Goal: Task Accomplishment & Management: Complete application form

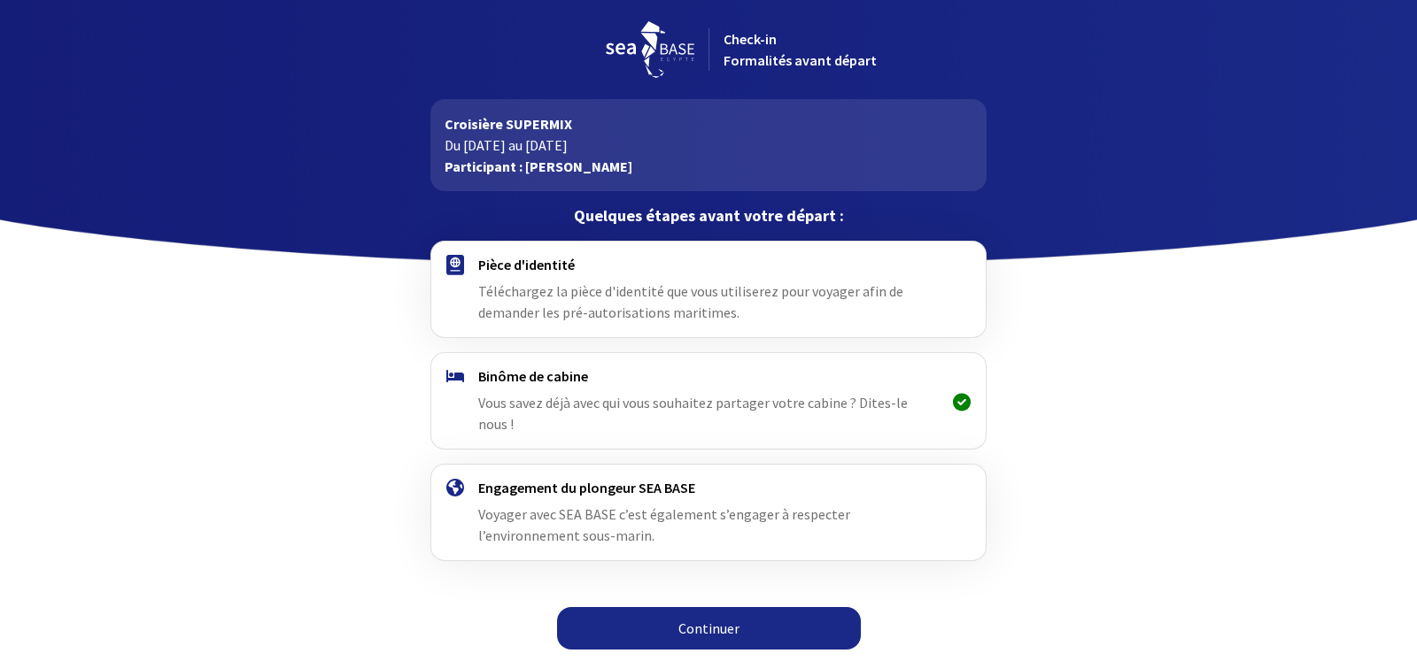
click at [715, 607] on link "Continuer" at bounding box center [709, 628] width 304 height 42
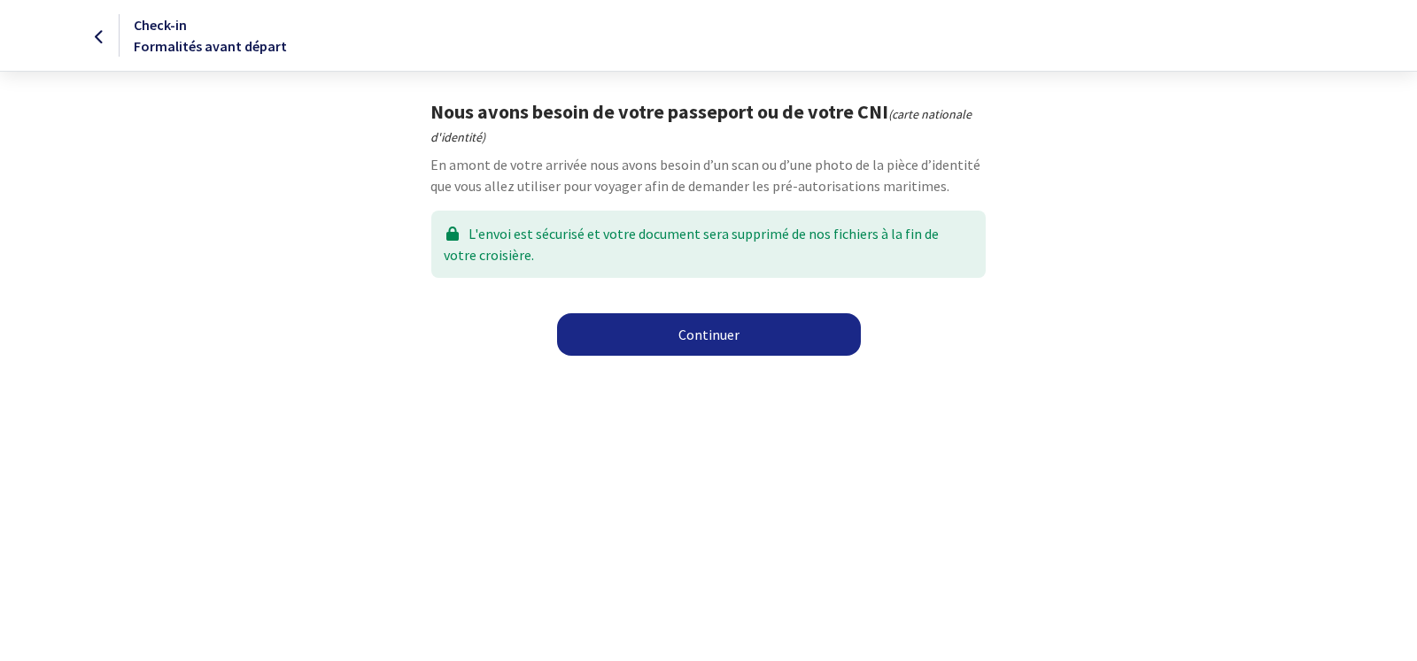
click at [715, 335] on link "Continuer" at bounding box center [709, 334] width 304 height 42
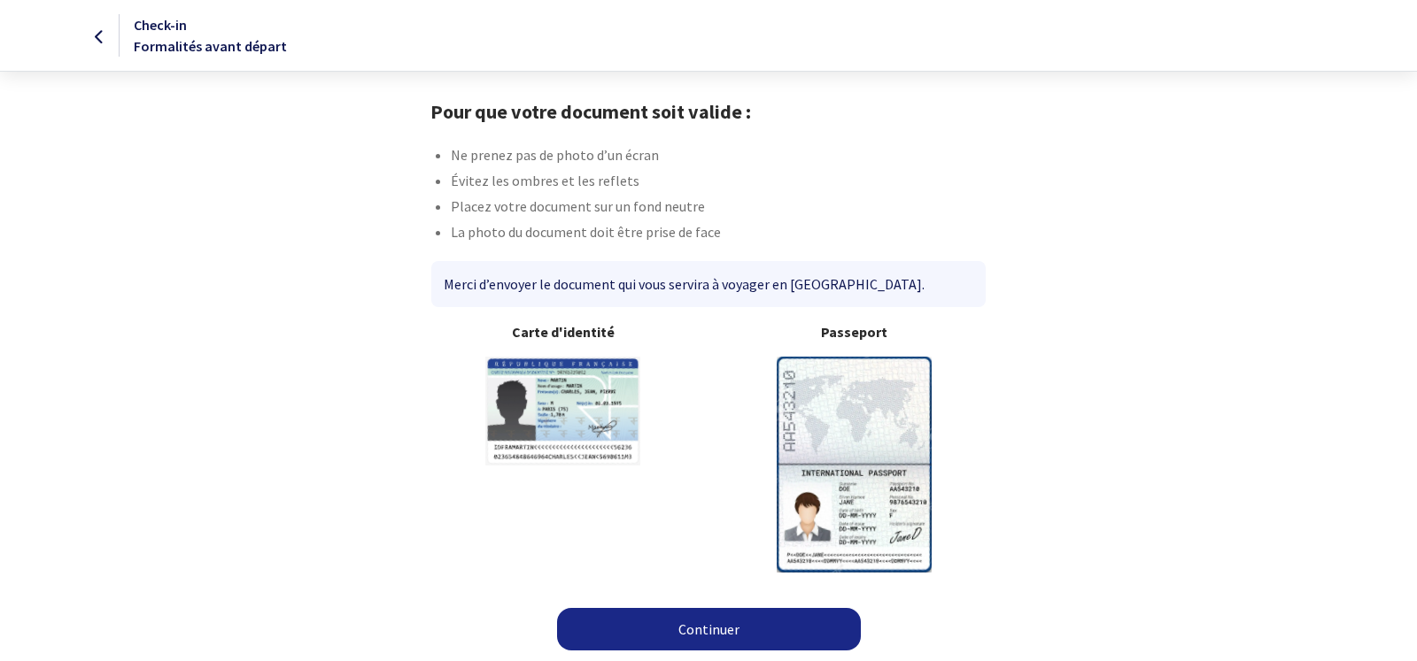
click at [707, 629] on link "Continuer" at bounding box center [709, 629] width 304 height 42
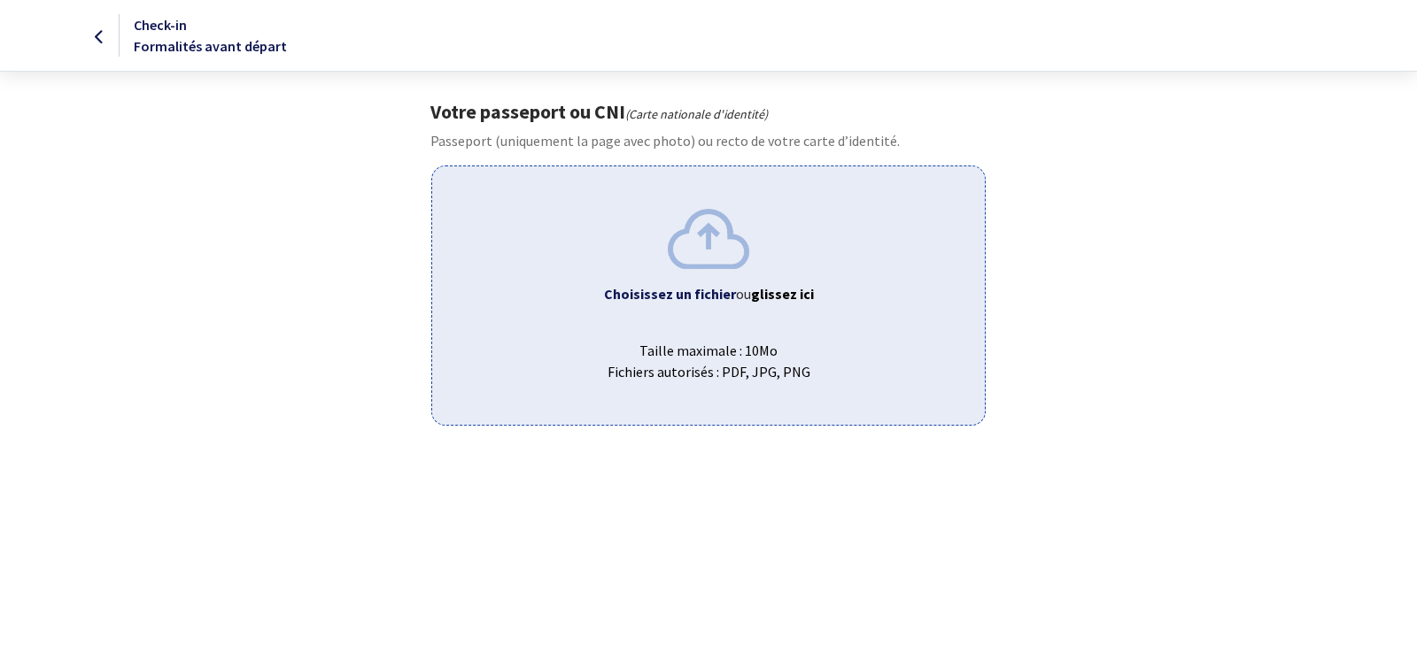
click at [705, 295] on b "Choisissez un fichier" at bounding box center [670, 294] width 132 height 18
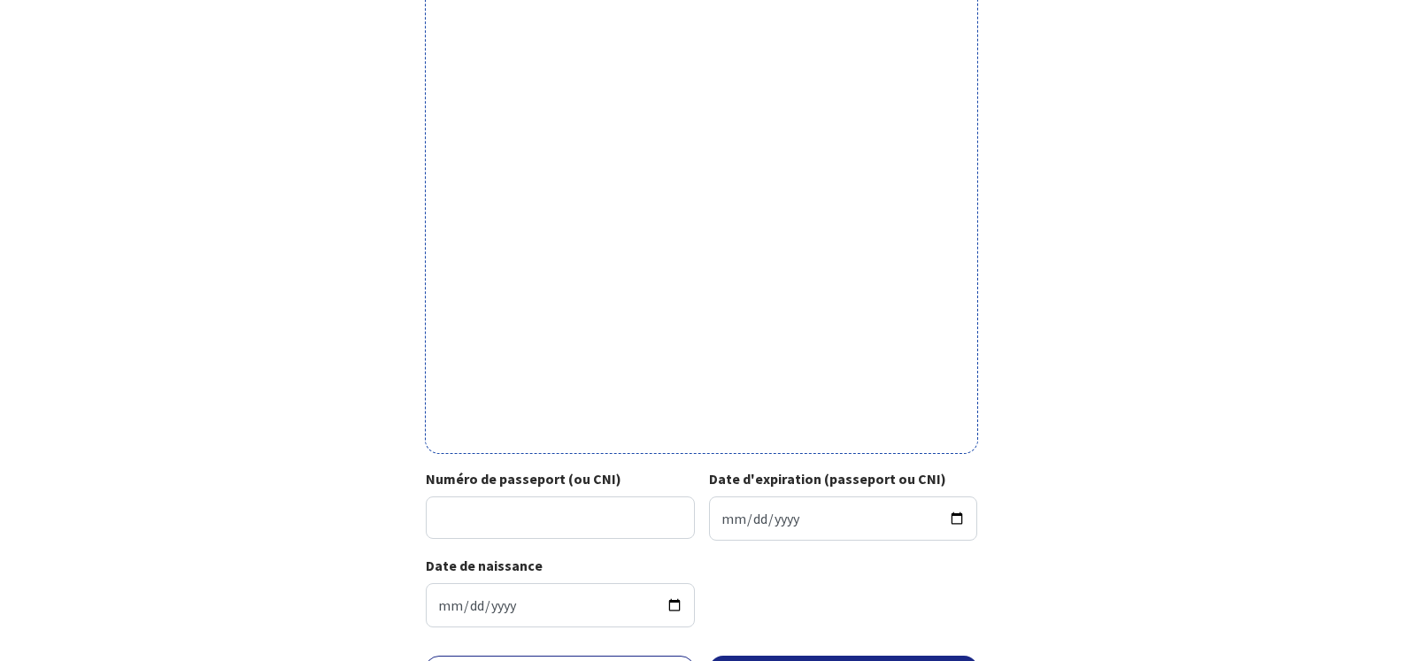
scroll to position [533, 0]
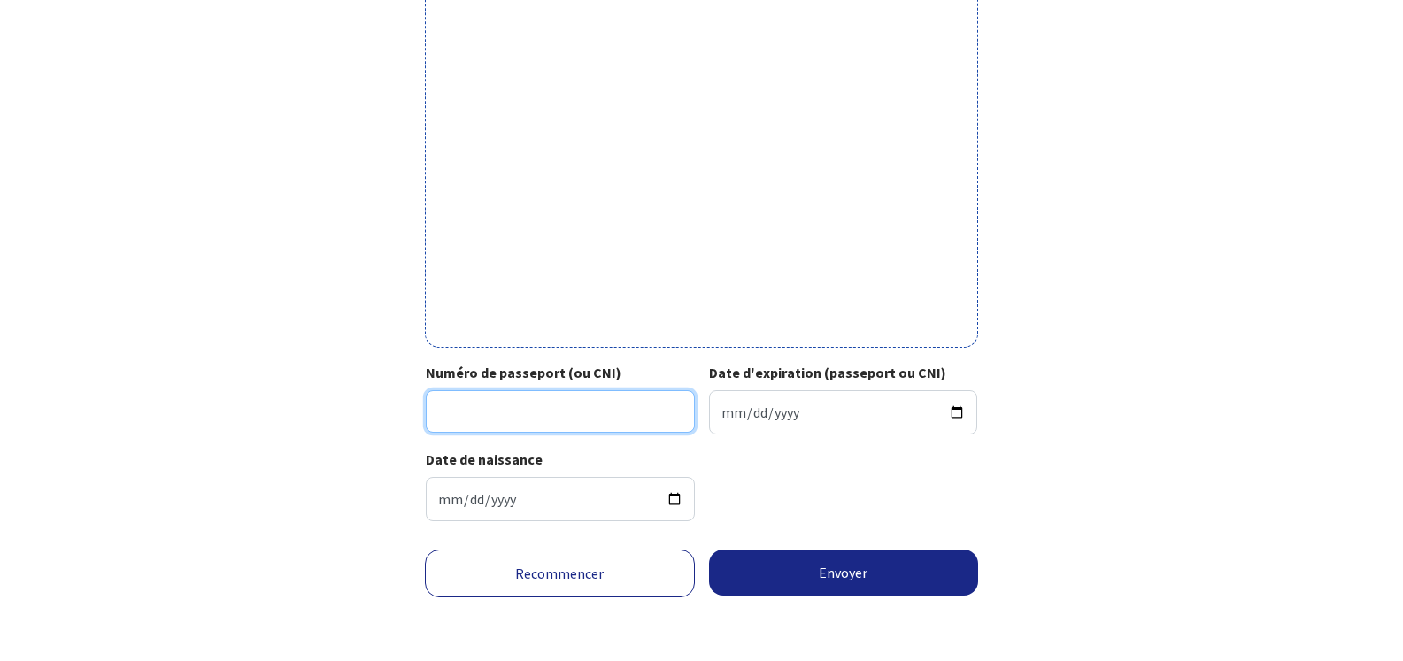
click at [444, 411] on input "Numéro de passeport (ou CNI)" at bounding box center [560, 411] width 269 height 42
click at [506, 414] on input "Numéro de passeport (ou CNI)" at bounding box center [560, 411] width 269 height 42
type input "23FC033936"
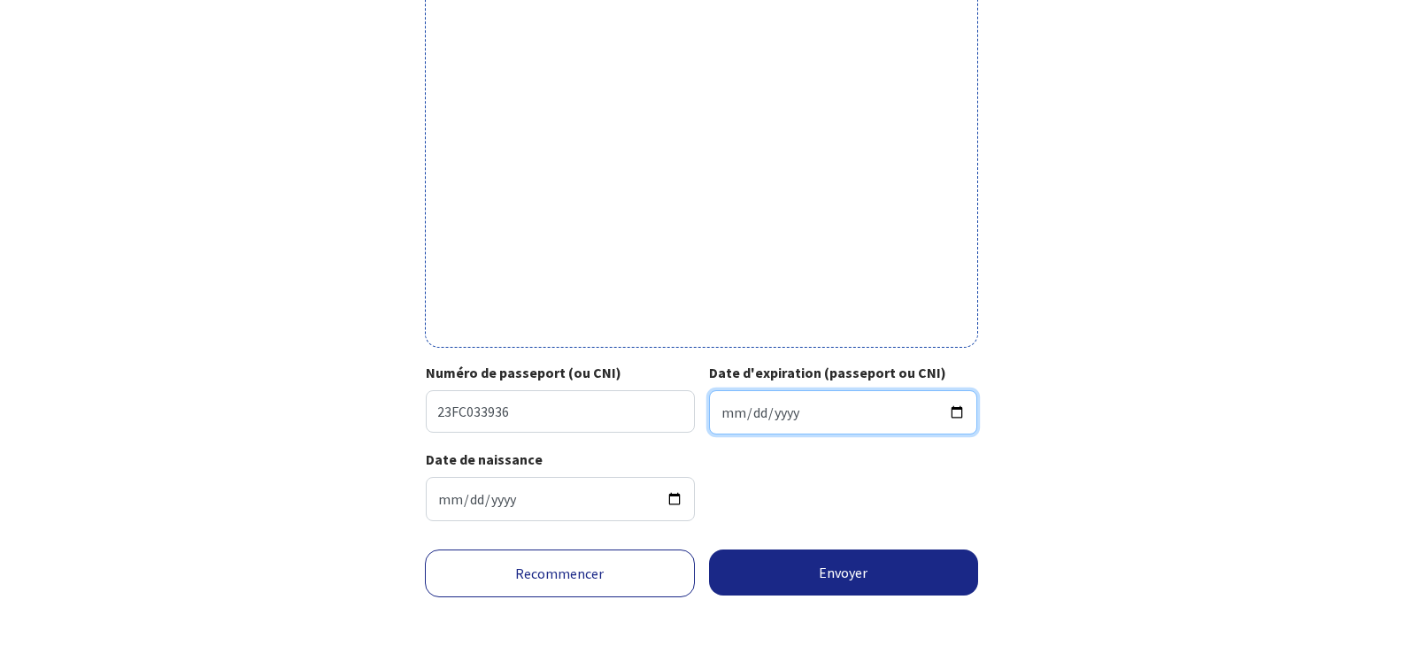
click at [758, 414] on input "Date d'expiration (passeport ou CNI)" at bounding box center [843, 412] width 269 height 44
click at [726, 420] on input "Date d'expiration (passeport ou CNI)" at bounding box center [843, 412] width 269 height 44
type input "0001-05-21"
type input "2033-05-21"
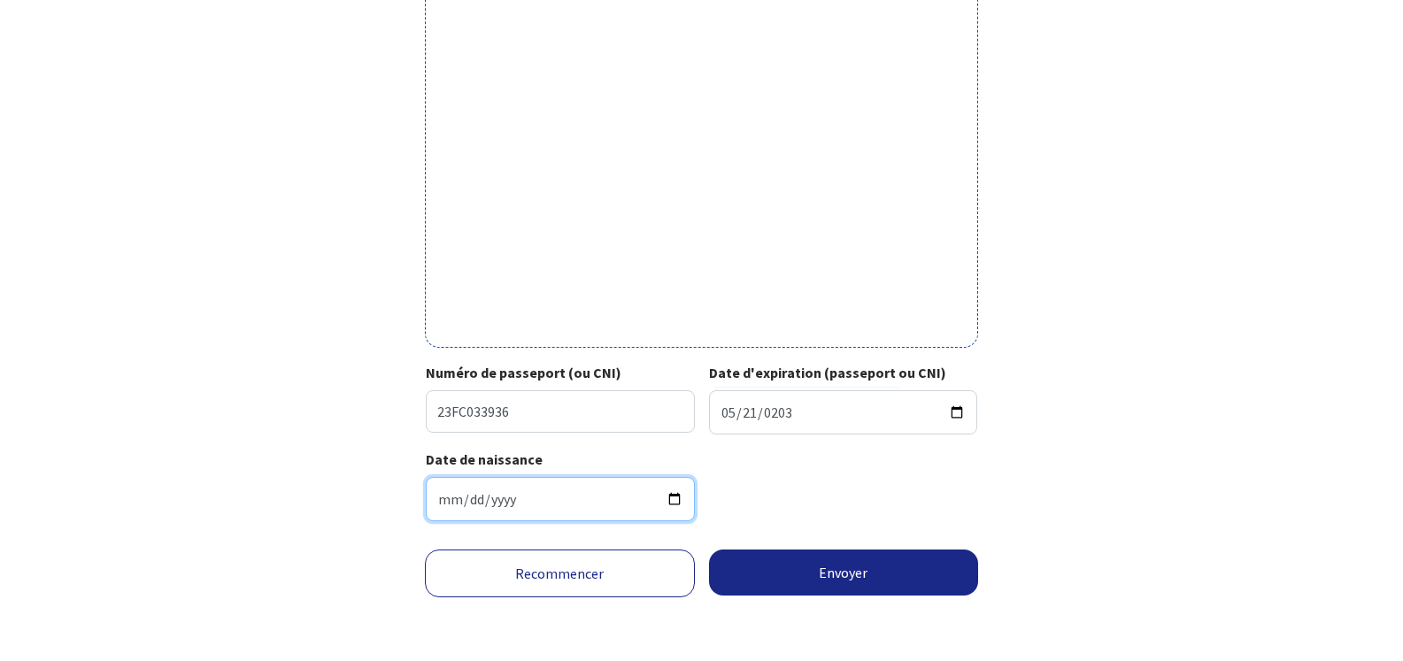
click at [546, 493] on input "1954-07-18" at bounding box center [560, 499] width 269 height 44
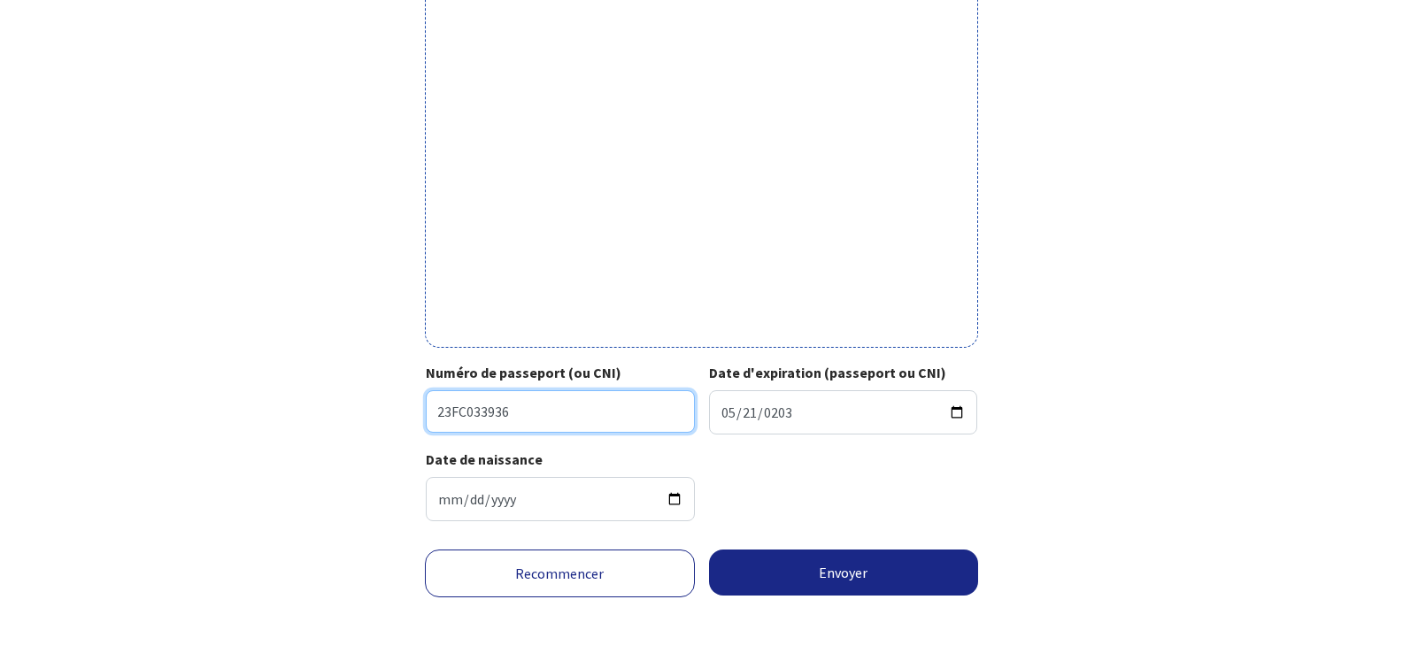
click at [512, 411] on input "23FC033936" at bounding box center [560, 411] width 269 height 42
drag, startPoint x: 509, startPoint y: 411, endPoint x: 653, endPoint y: 412, distance: 144.3
click at [653, 412] on input "23FC033936FRA5407187M3305212" at bounding box center [560, 411] width 269 height 42
type input "23FC033936"
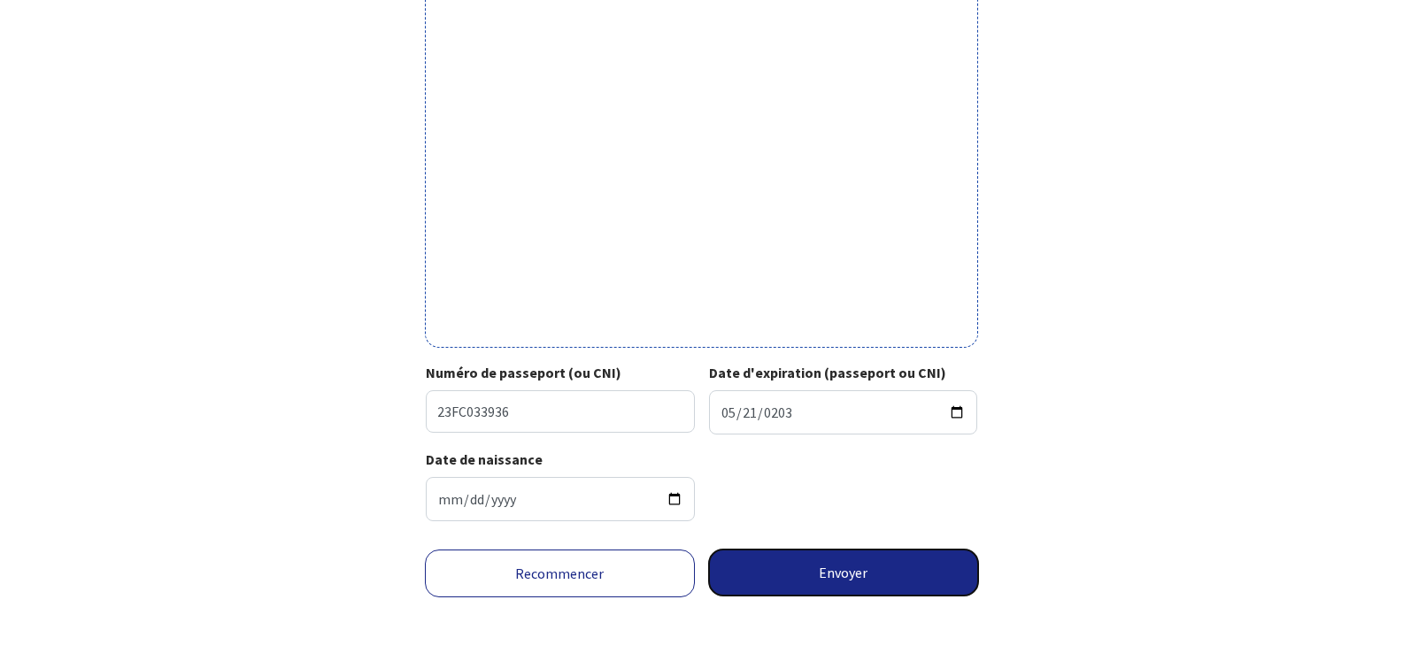
click at [847, 574] on button "Envoyer" at bounding box center [844, 573] width 270 height 46
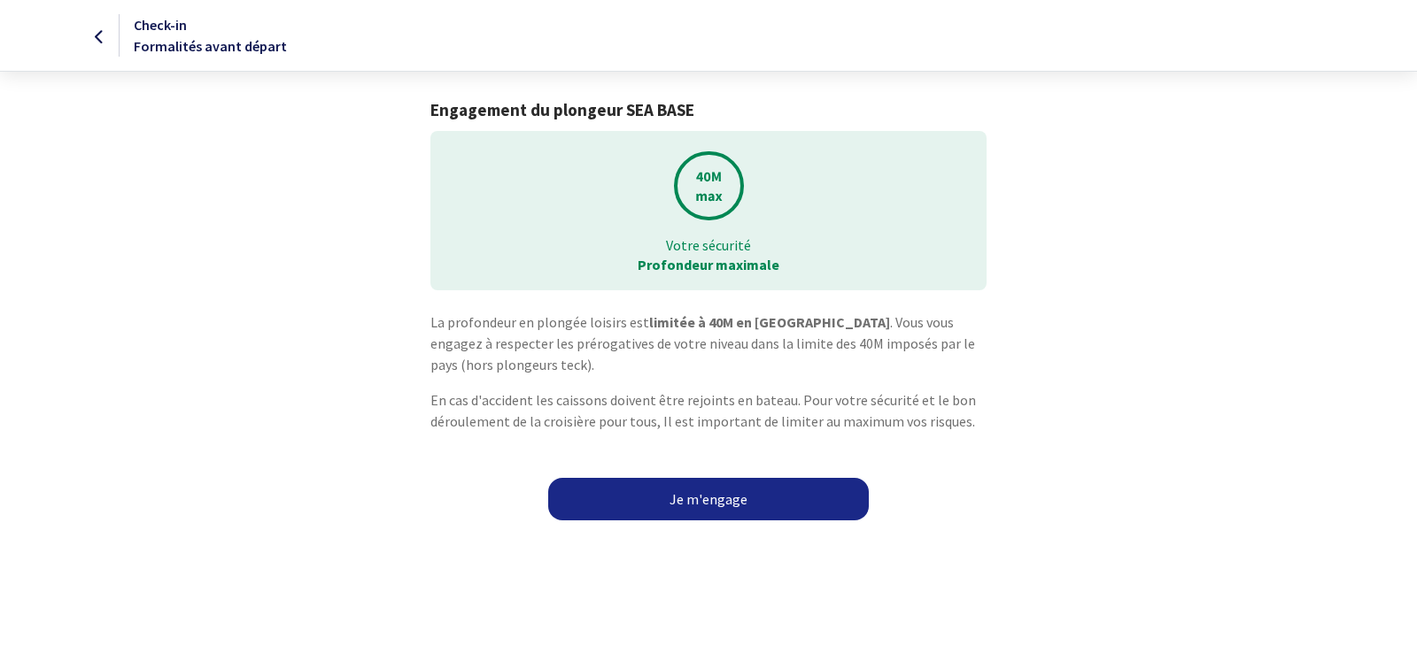
click at [707, 502] on link "Je m'engage" at bounding box center [708, 499] width 320 height 42
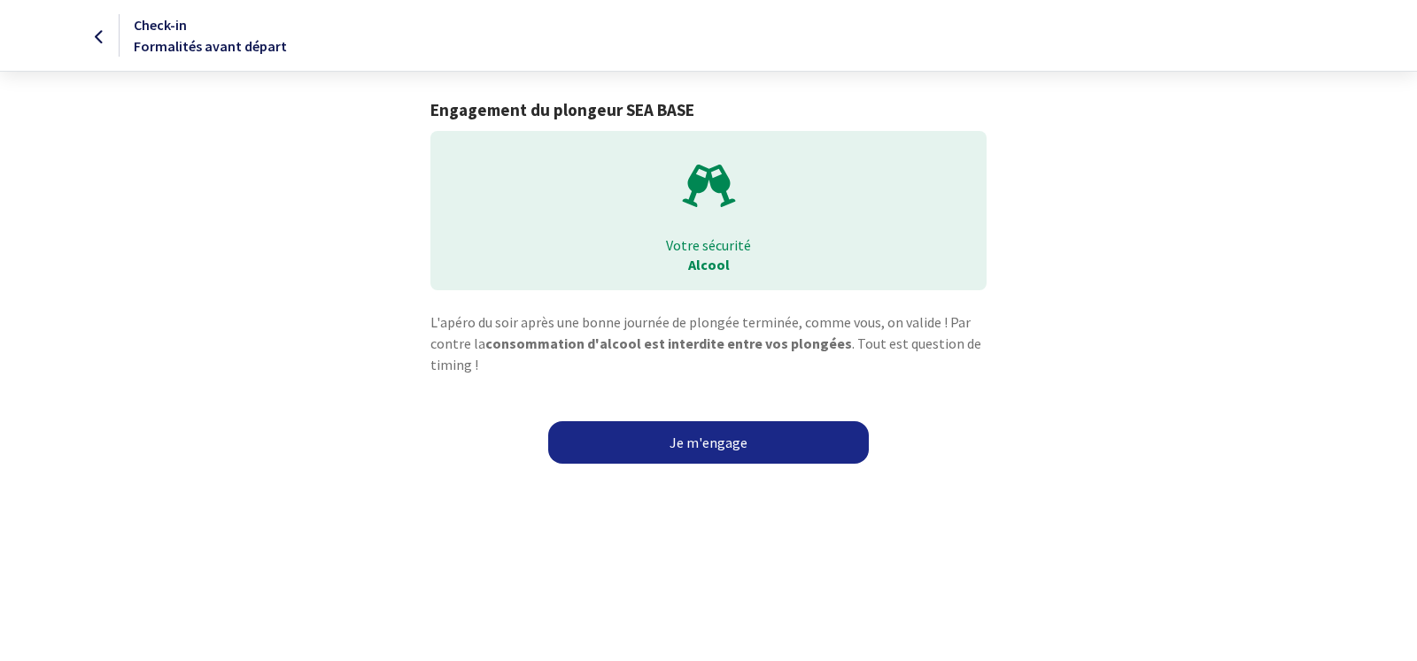
click at [690, 442] on link "Je m'engage" at bounding box center [708, 442] width 320 height 42
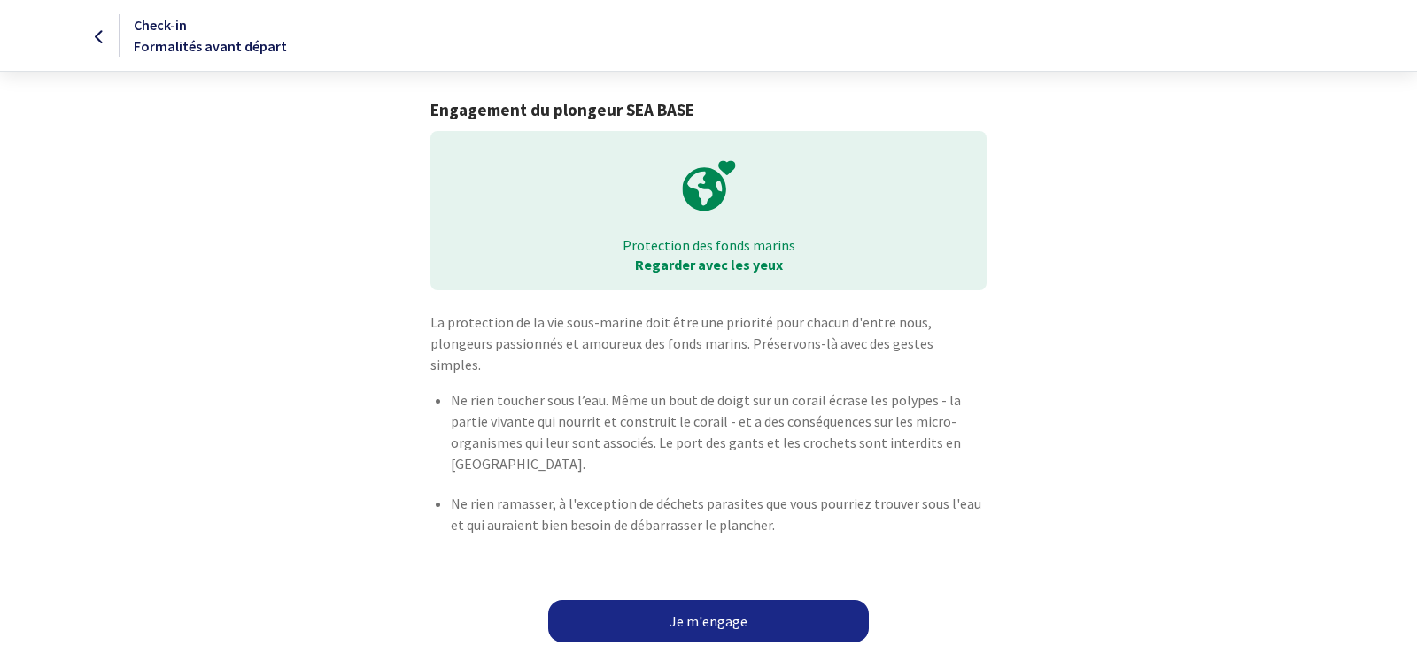
click at [711, 600] on link "Je m'engage" at bounding box center [708, 621] width 320 height 42
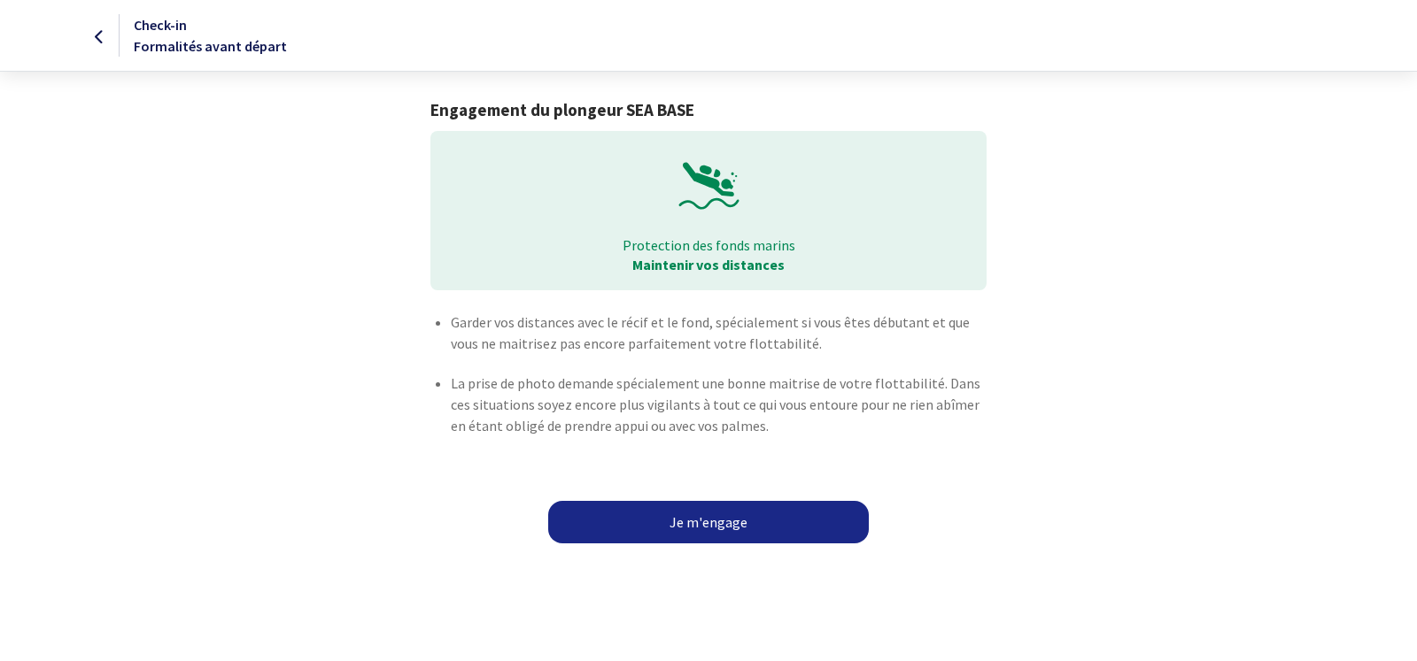
click at [735, 518] on link "Je m'engage" at bounding box center [708, 522] width 320 height 42
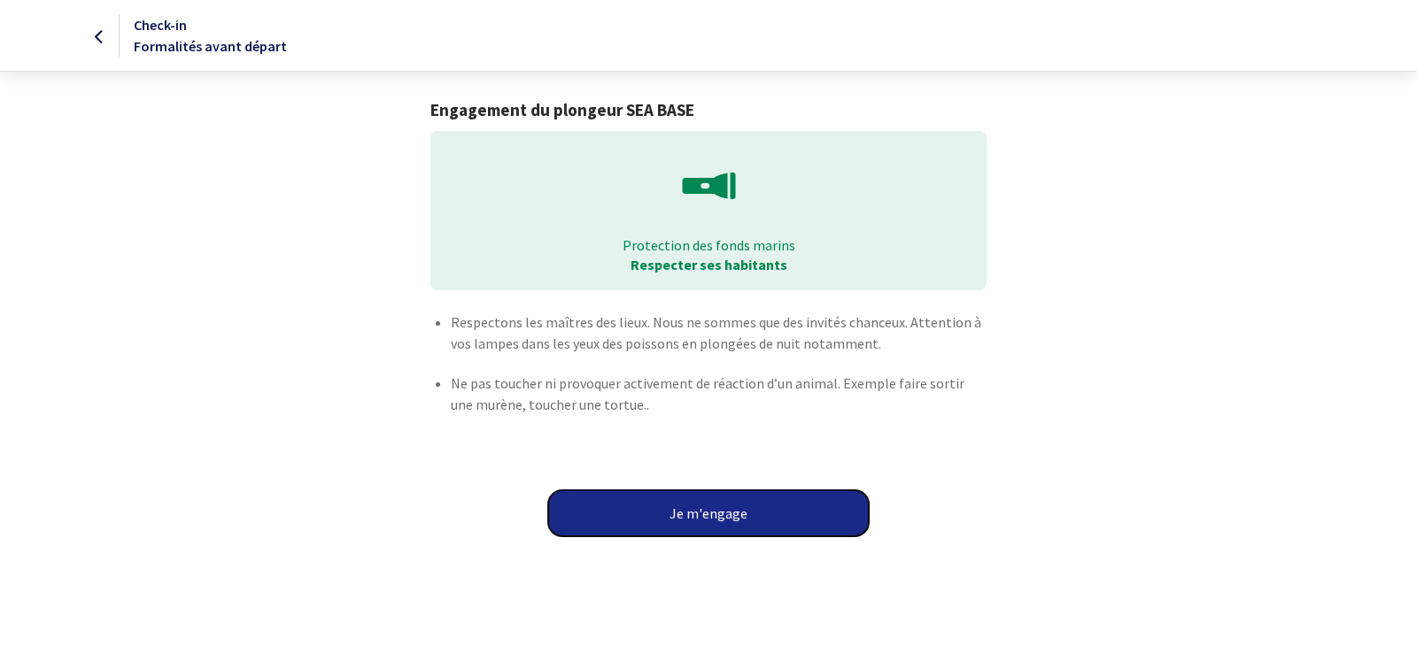
click at [732, 512] on button "Je m'engage" at bounding box center [708, 513] width 320 height 46
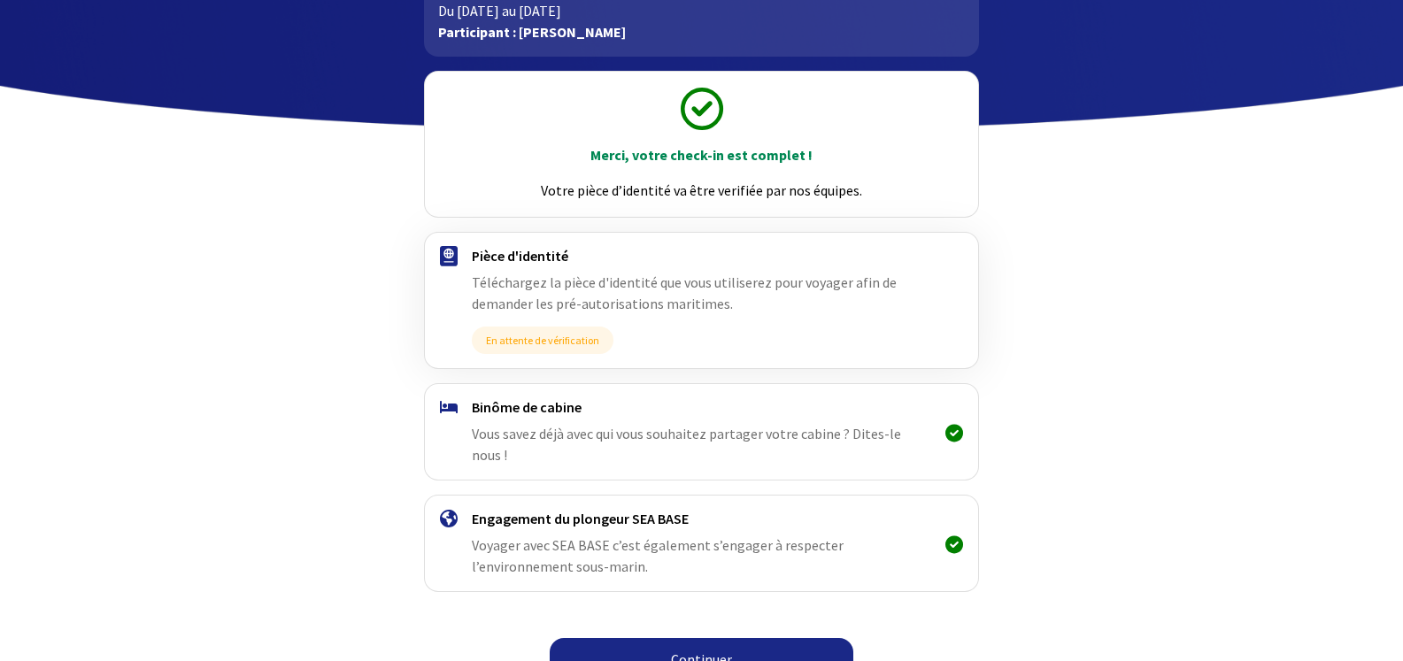
scroll to position [143, 0]
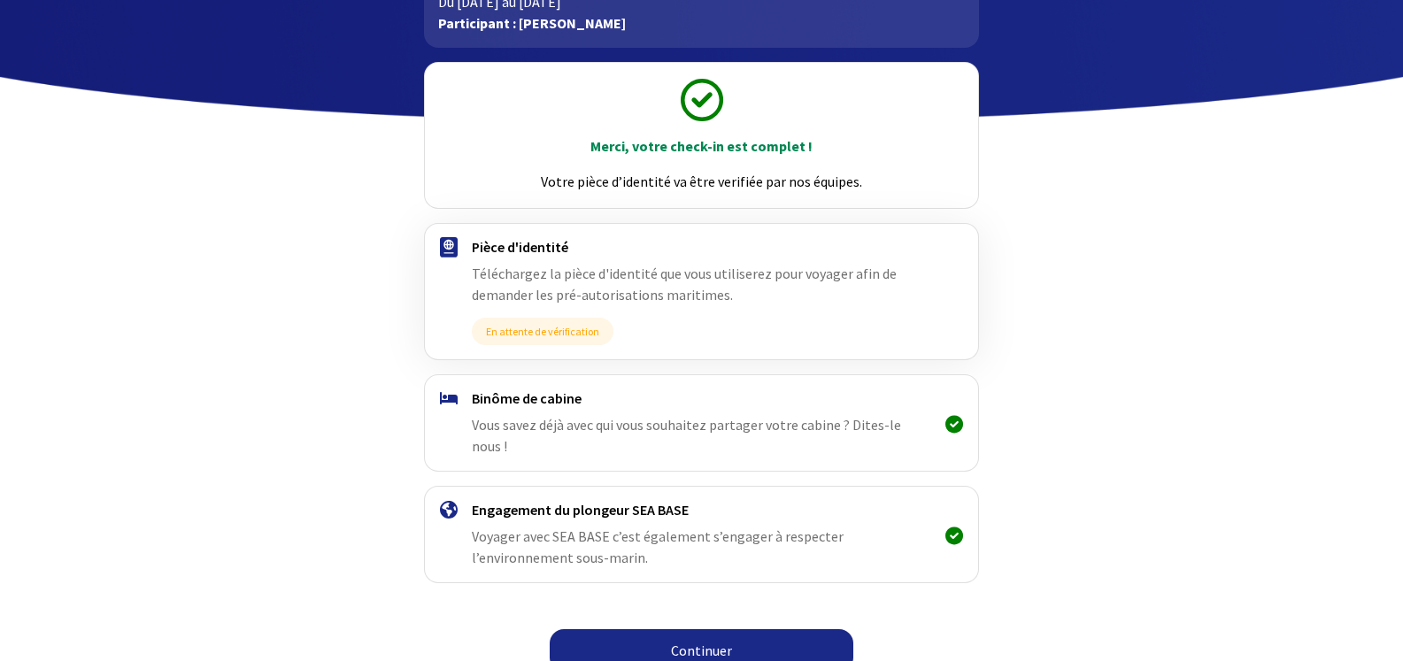
click at [707, 629] on link "Continuer" at bounding box center [702, 650] width 304 height 42
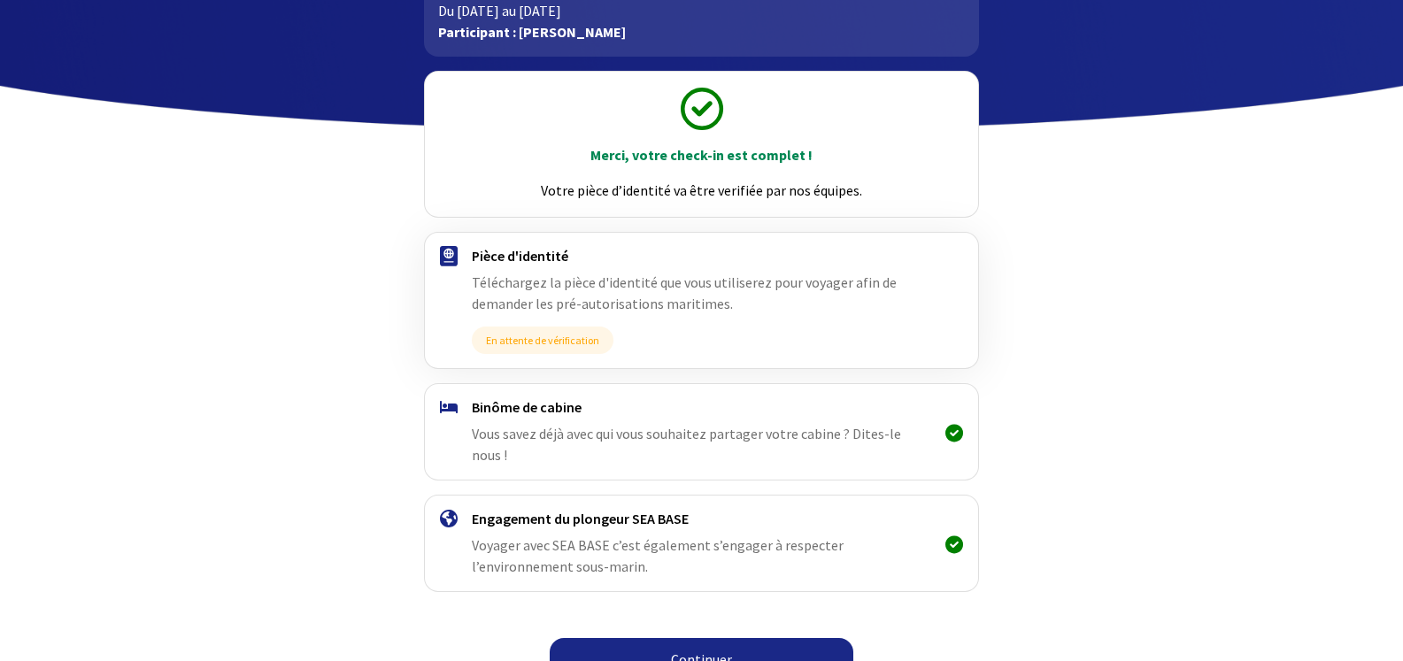
scroll to position [143, 0]
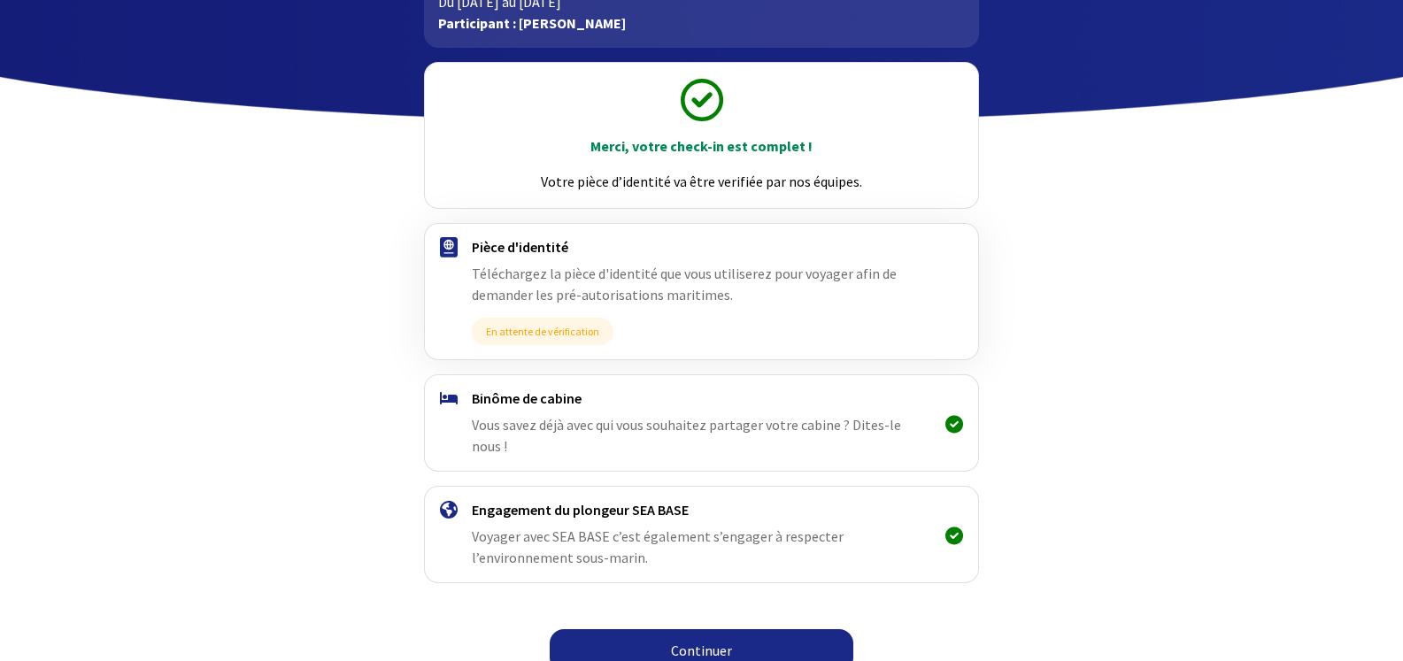
click at [695, 630] on link "Continuer" at bounding box center [702, 650] width 304 height 42
click at [683, 629] on link "Continuer" at bounding box center [702, 650] width 304 height 42
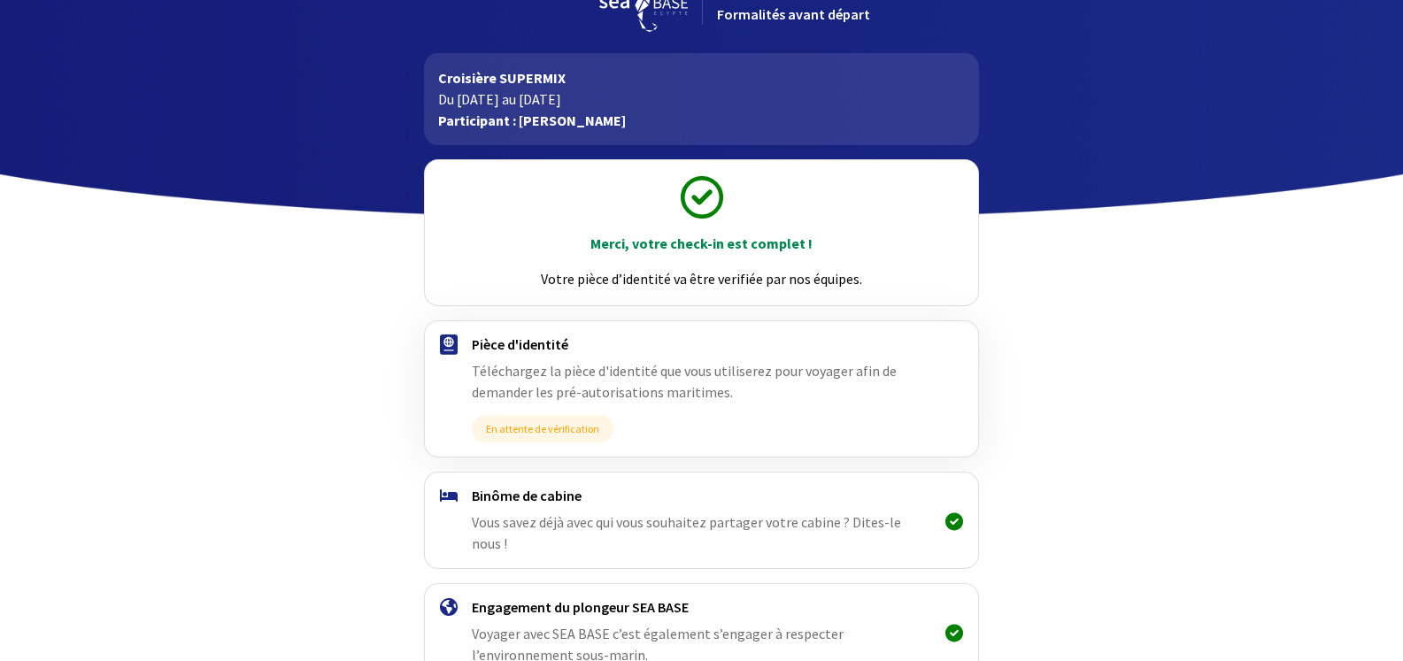
scroll to position [143, 0]
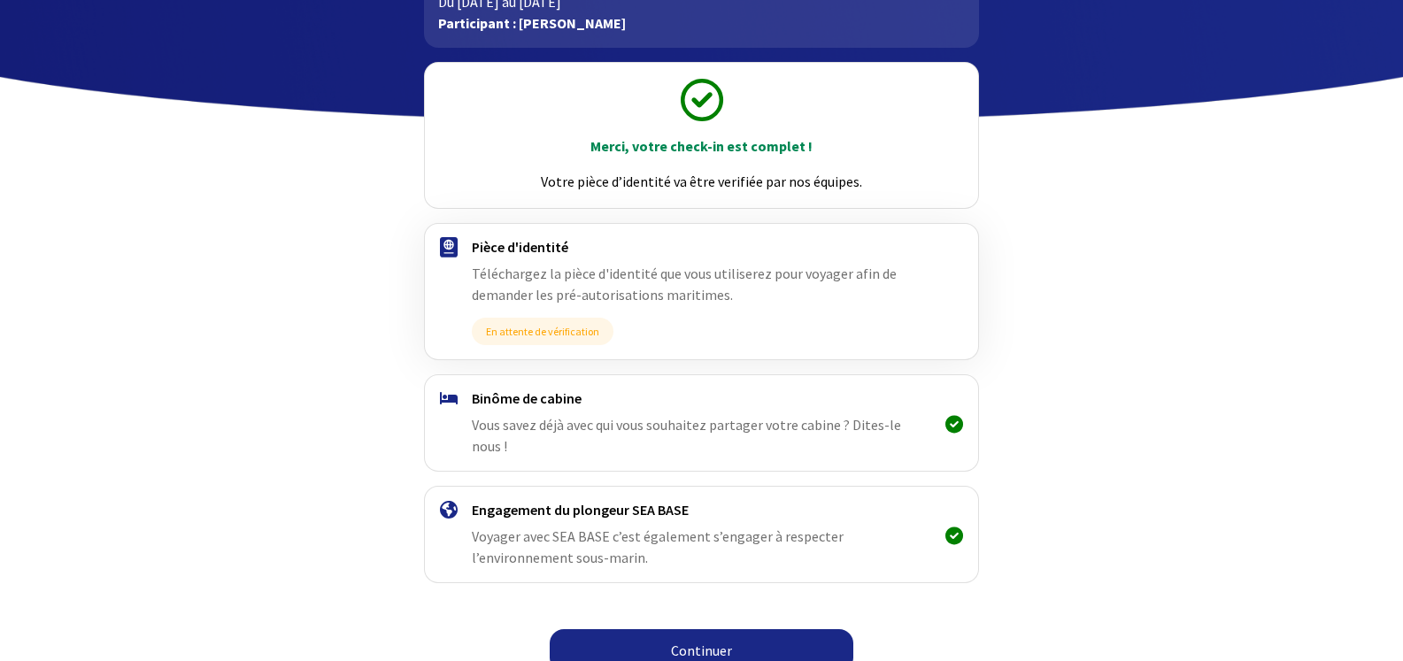
click at [703, 630] on link "Continuer" at bounding box center [702, 650] width 304 height 42
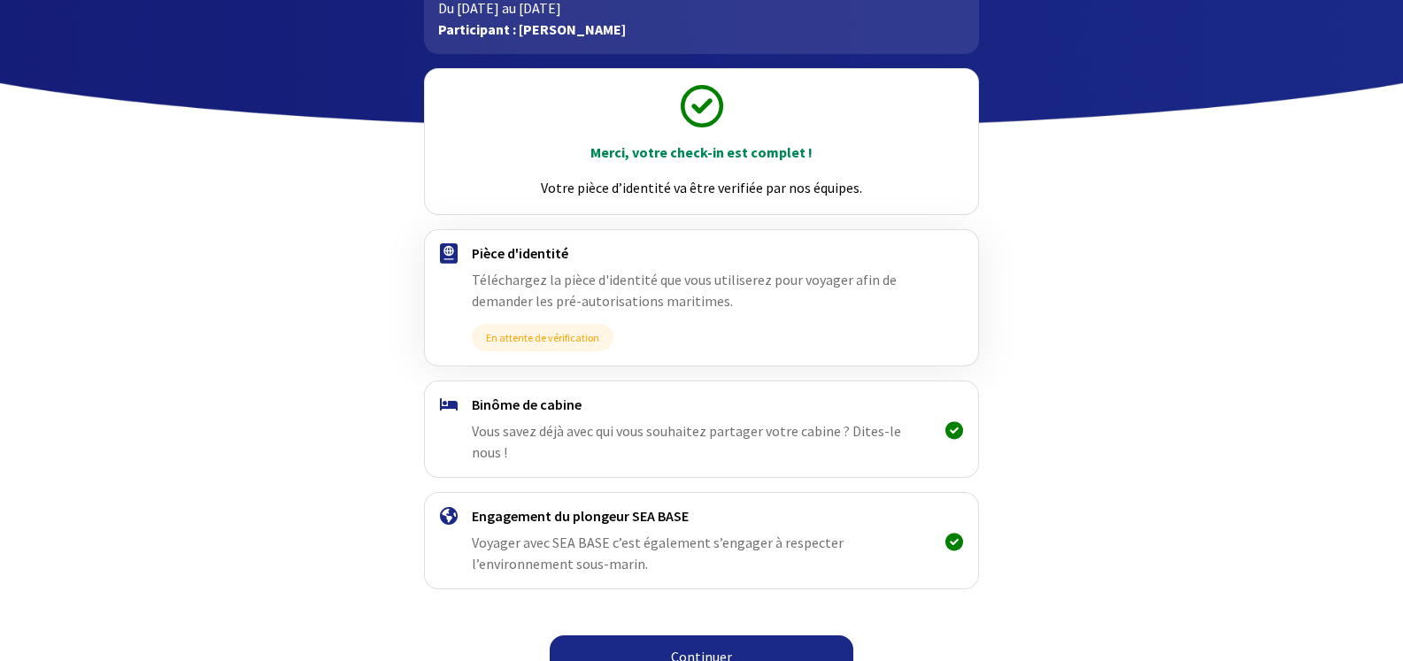
scroll to position [143, 0]
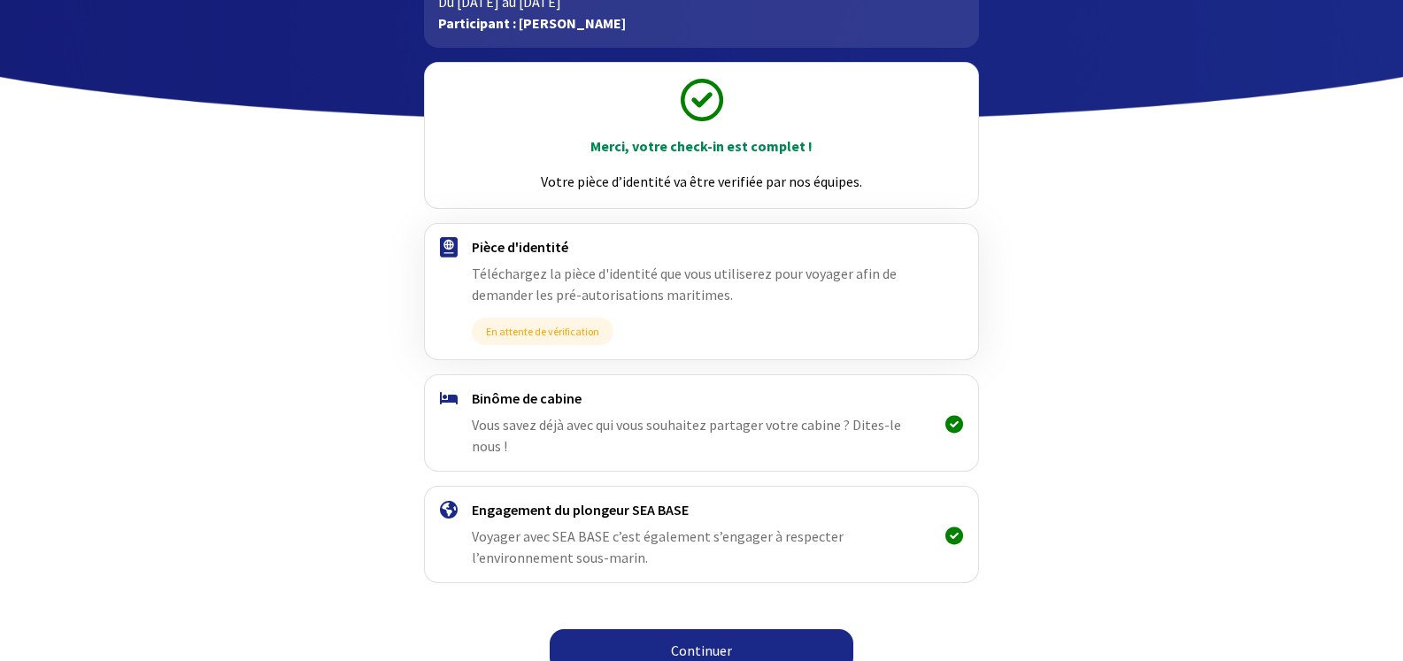
click at [698, 629] on link "Continuer" at bounding box center [702, 650] width 304 height 42
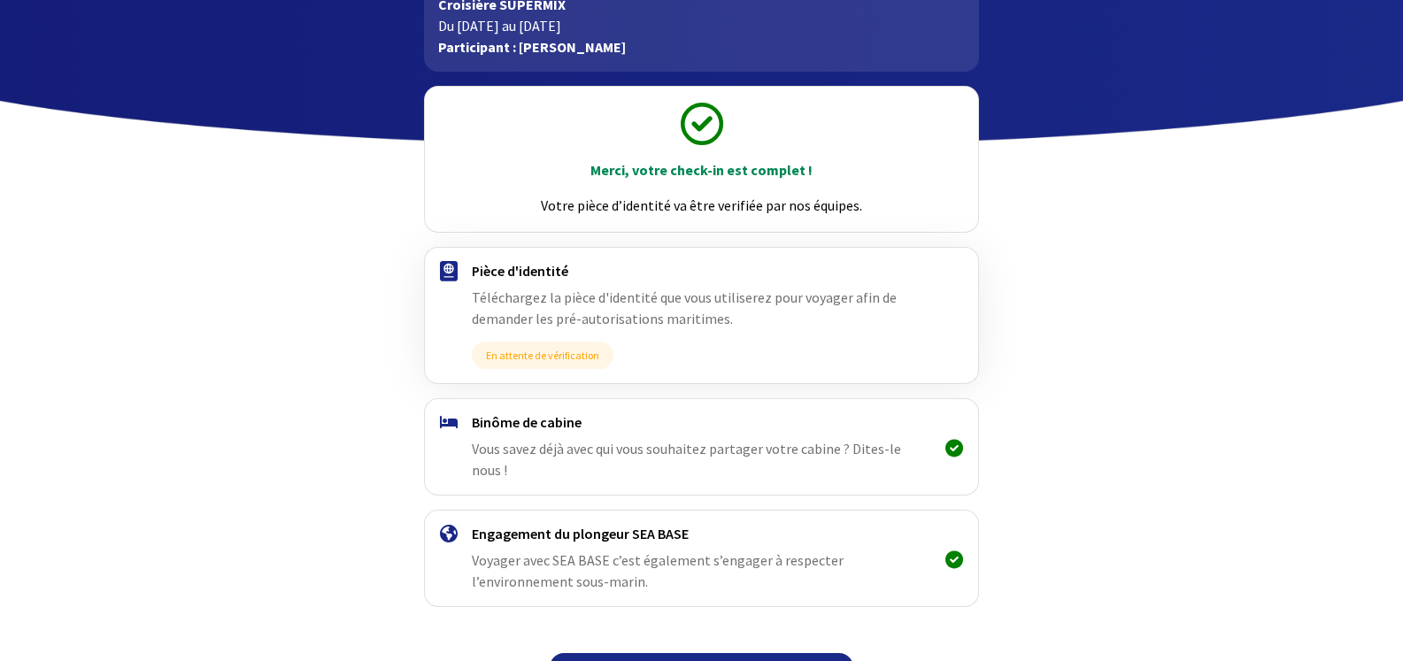
scroll to position [143, 0]
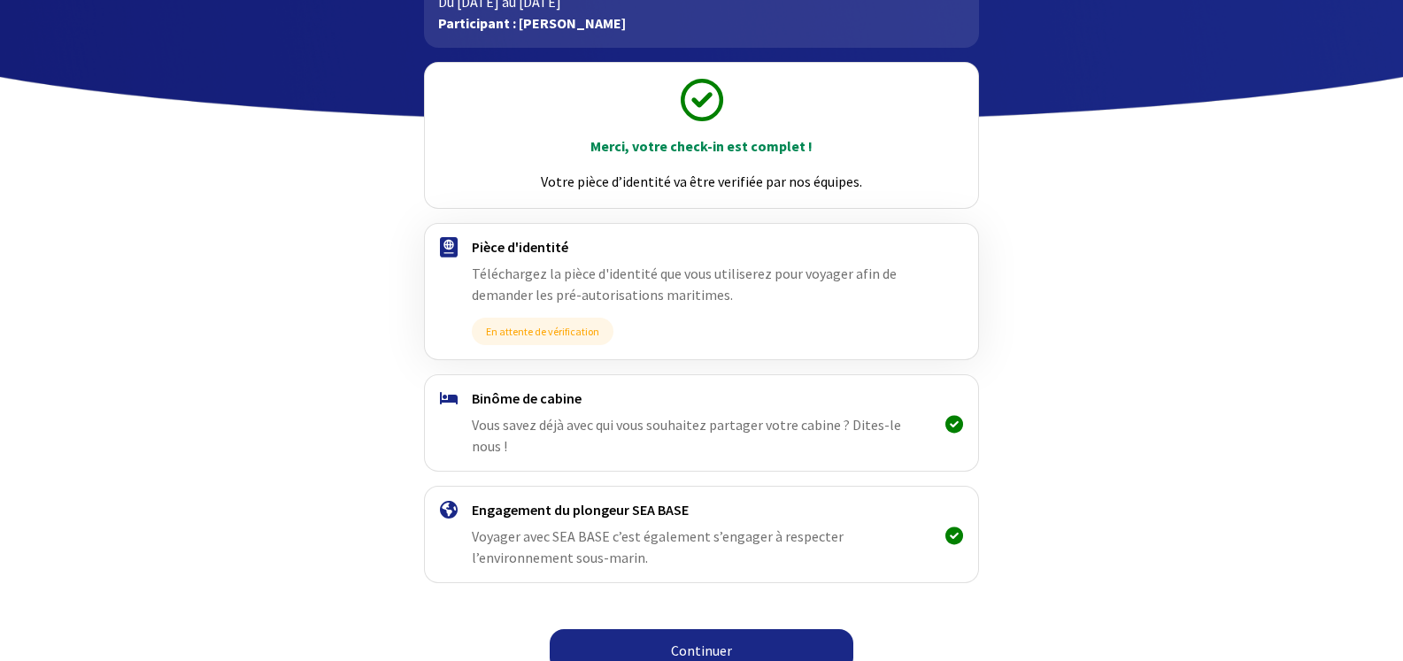
click at [688, 631] on link "Continuer" at bounding box center [702, 650] width 304 height 42
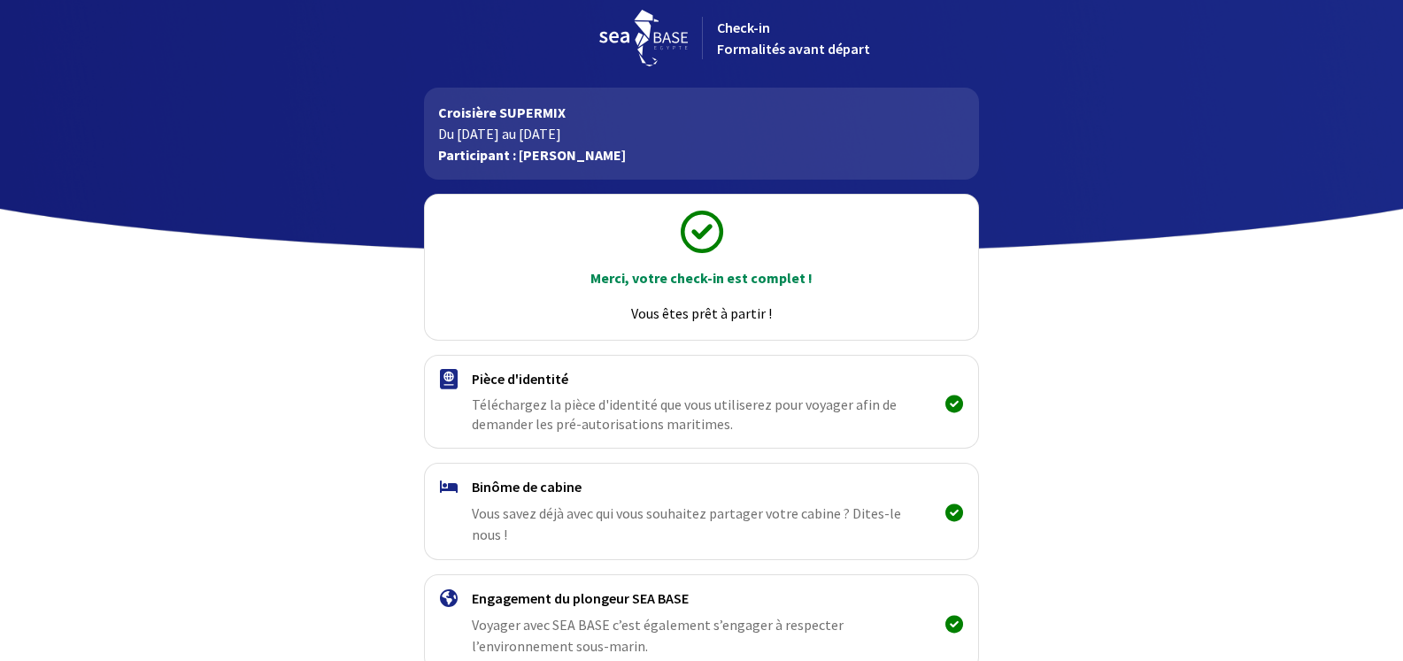
scroll to position [100, 0]
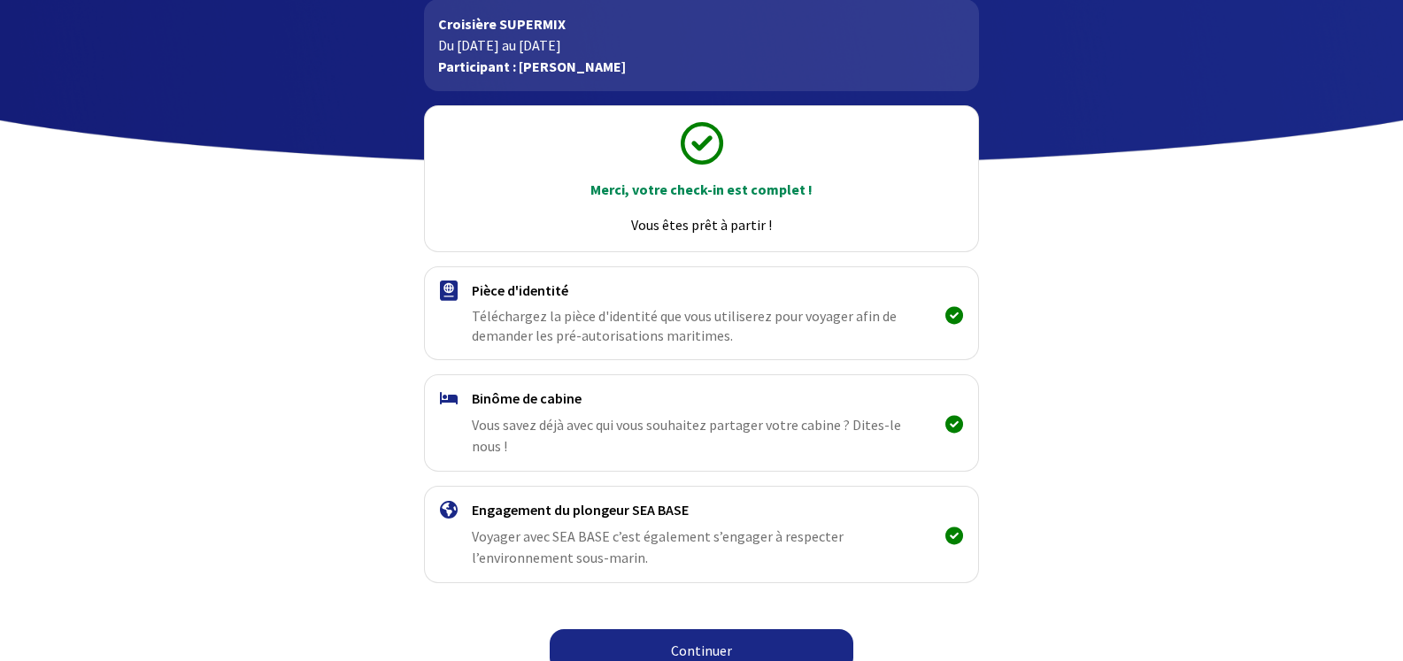
click at [713, 629] on link "Continuer" at bounding box center [702, 650] width 304 height 42
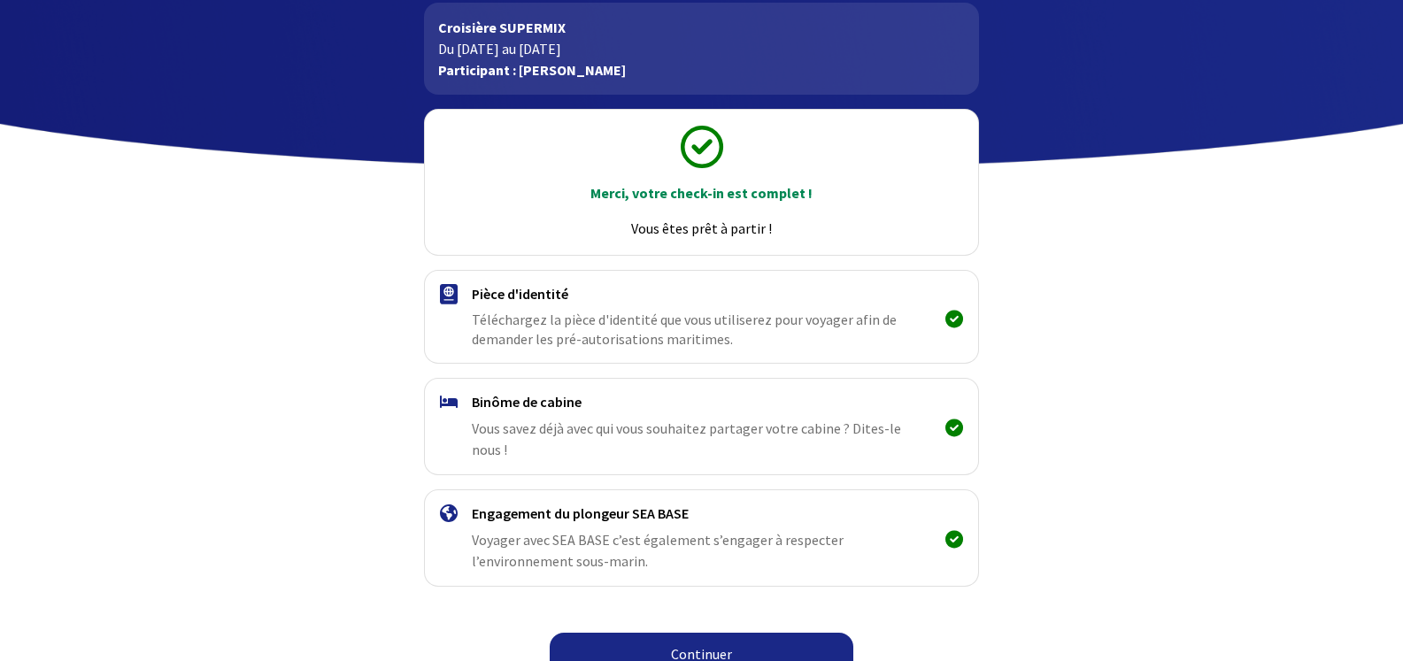
scroll to position [100, 0]
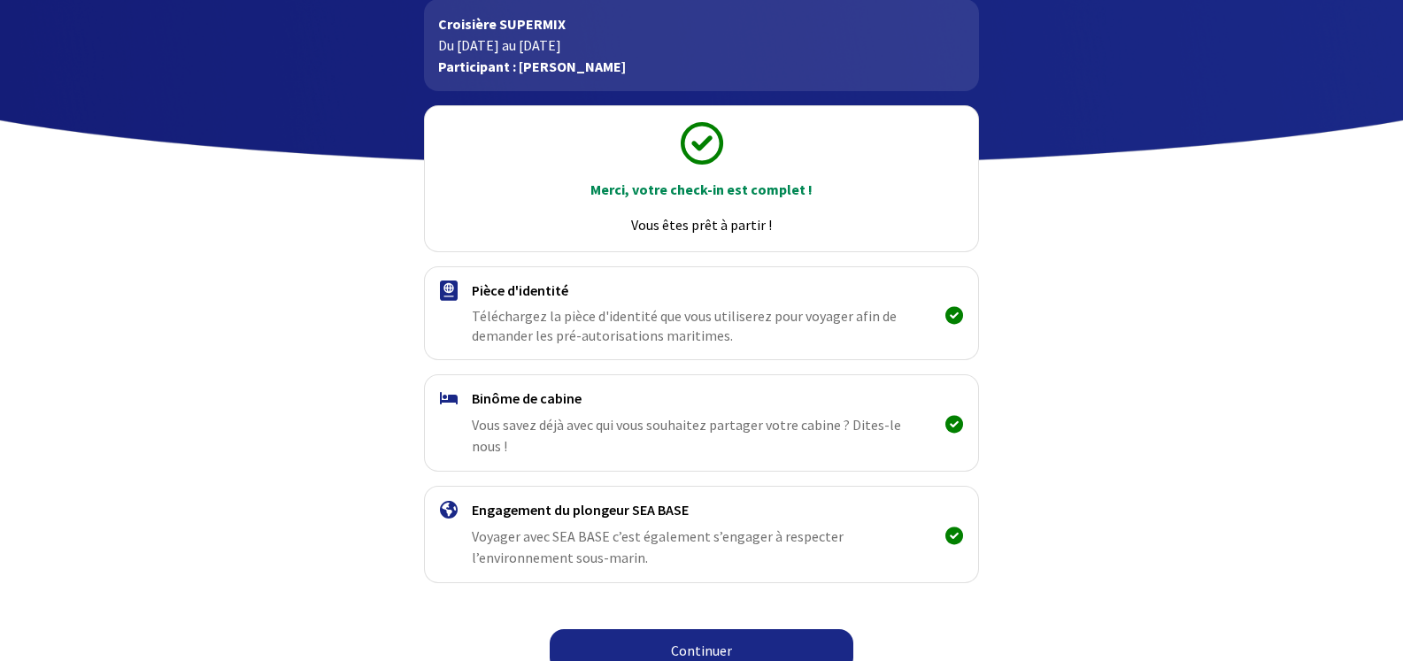
click at [695, 629] on link "Continuer" at bounding box center [702, 650] width 304 height 42
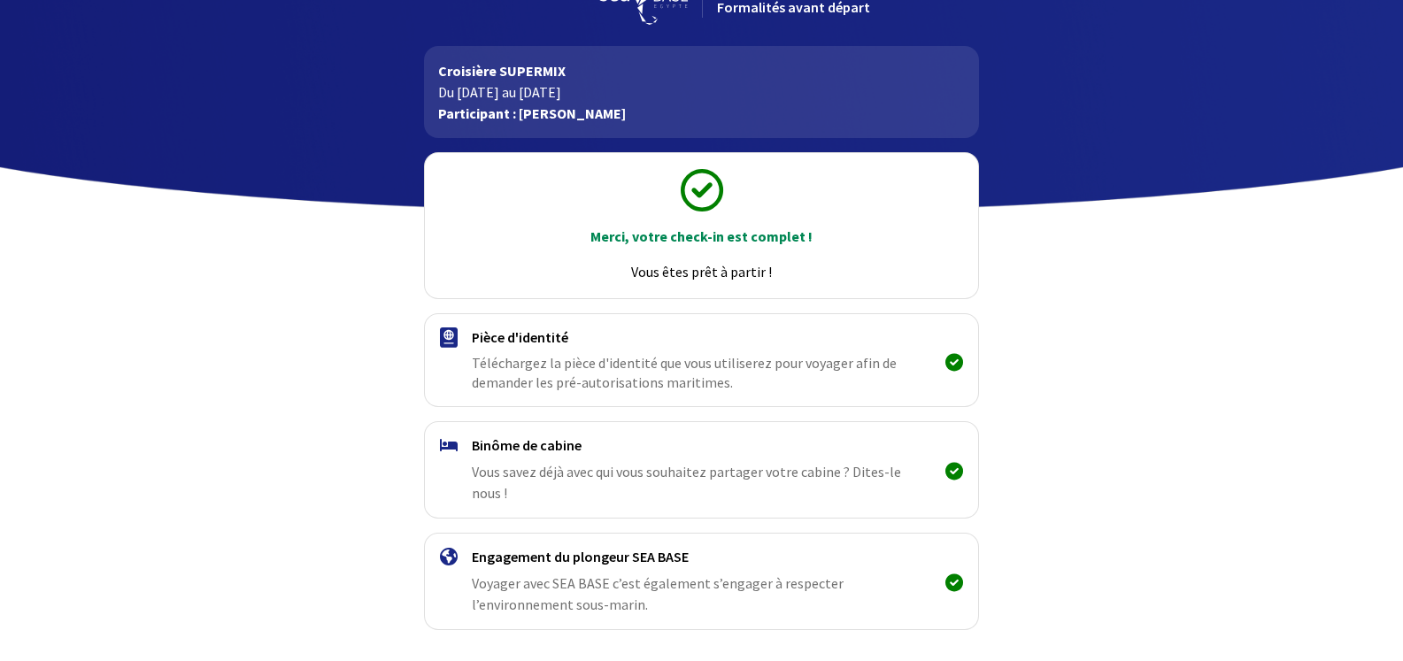
scroll to position [100, 0]
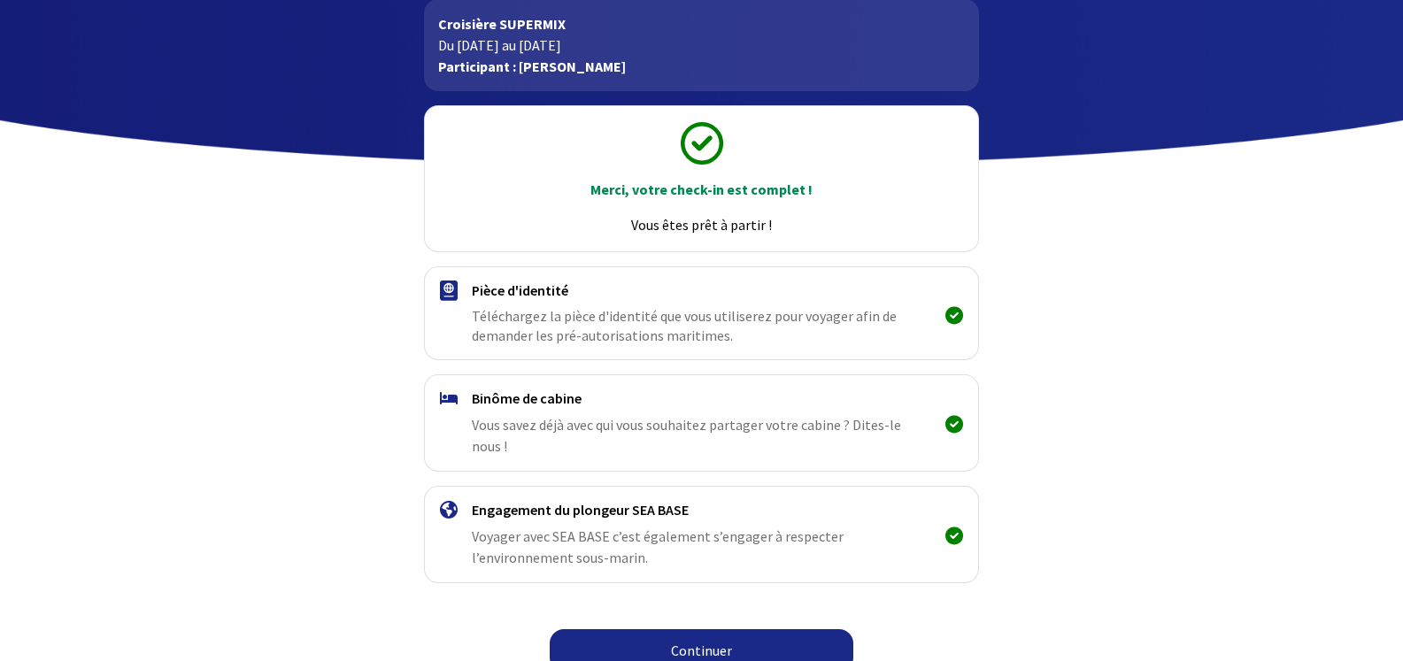
click at [717, 631] on link "Continuer" at bounding box center [702, 650] width 304 height 42
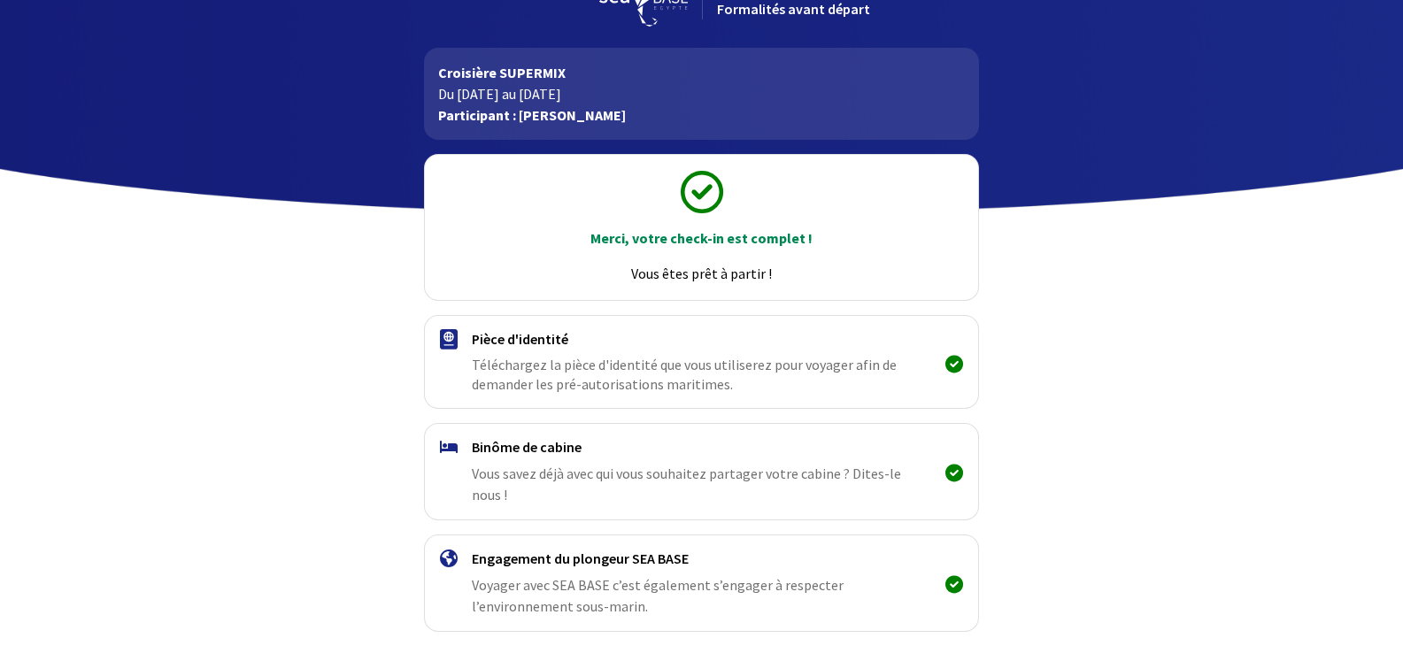
scroll to position [100, 0]
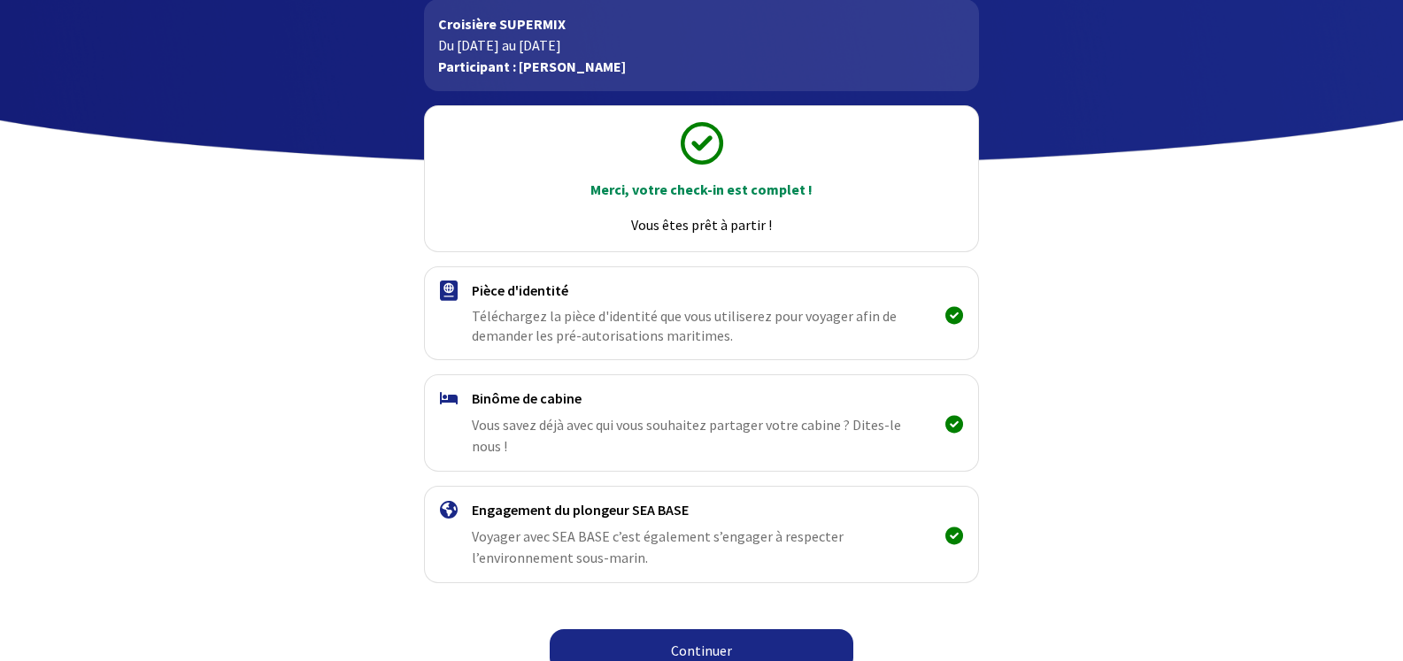
click at [711, 629] on link "Continuer" at bounding box center [702, 650] width 304 height 42
